Goal: Information Seeking & Learning: Learn about a topic

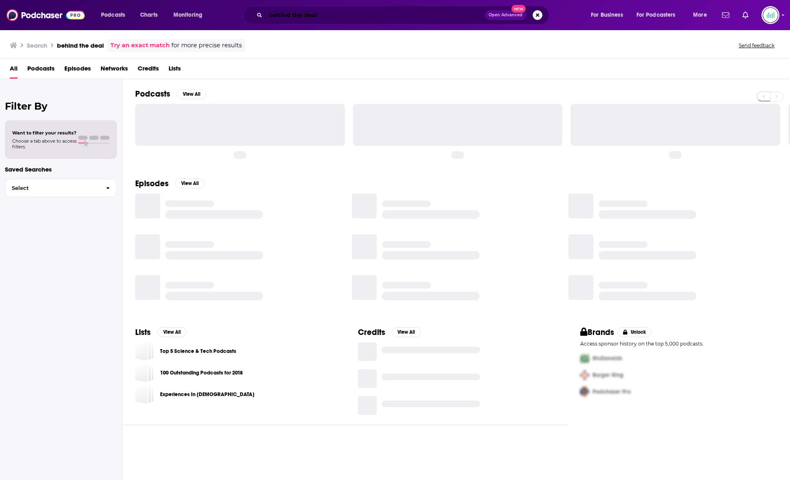
click at [307, 16] on input "behind the deal" at bounding box center [374, 15] width 219 height 13
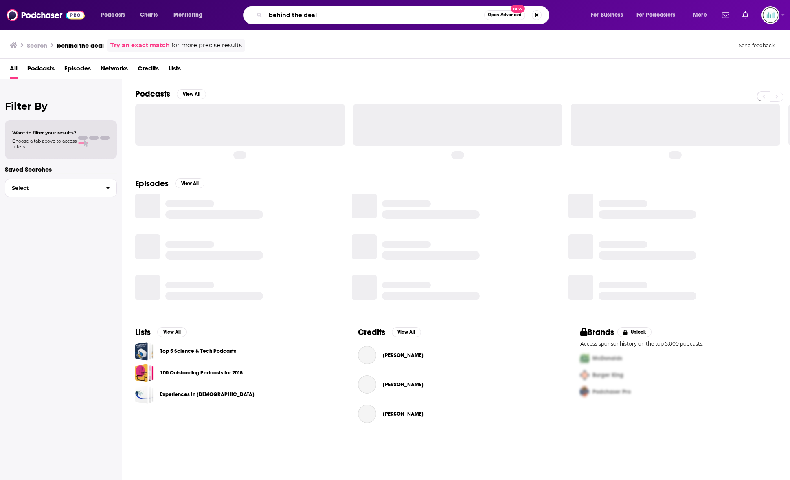
click at [307, 16] on input "behind the deal" at bounding box center [374, 15] width 219 height 13
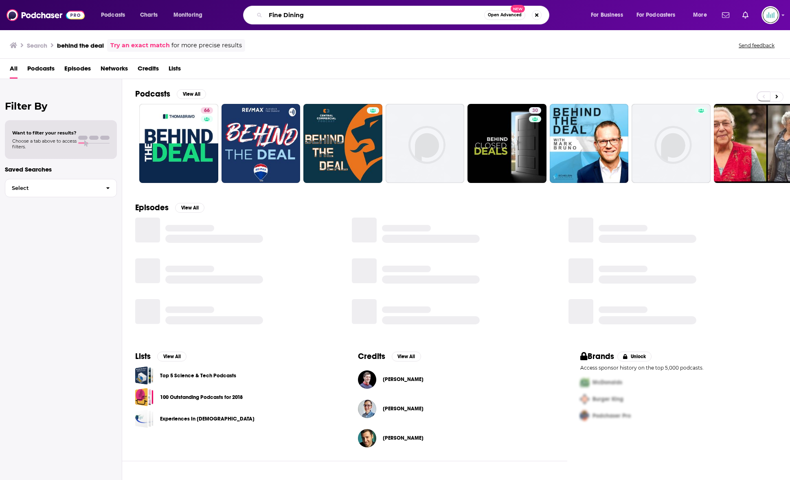
type input "Fine Dining"
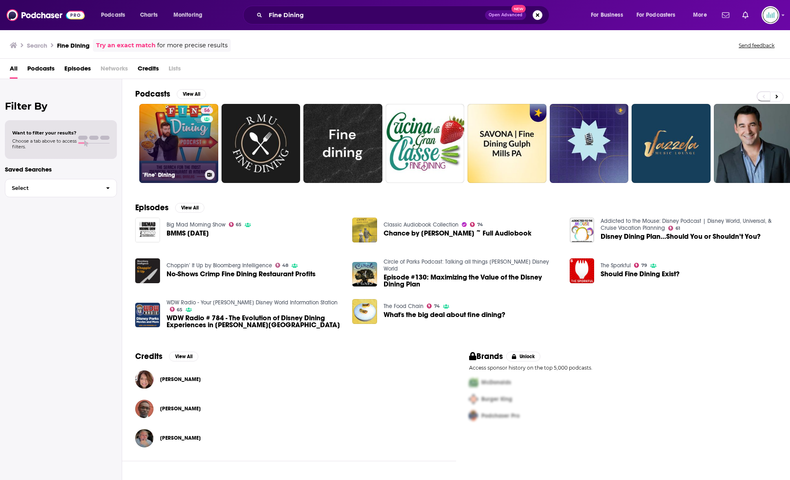
click at [169, 157] on link "56 "Fine" Dining" at bounding box center [178, 143] width 79 height 79
